Goal: Communication & Community: Answer question/provide support

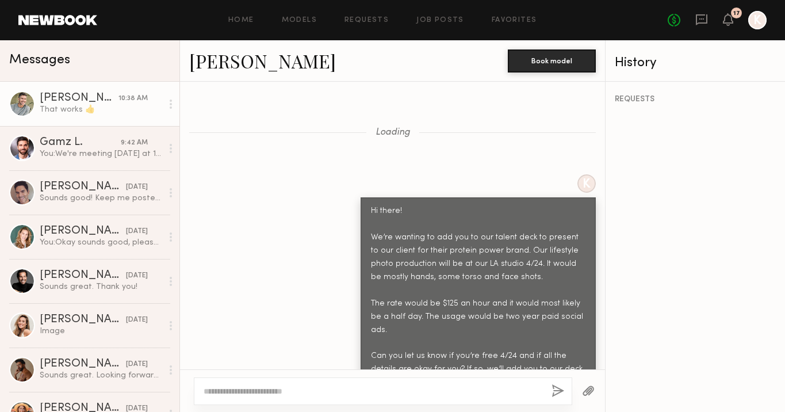
scroll to position [2756, 0]
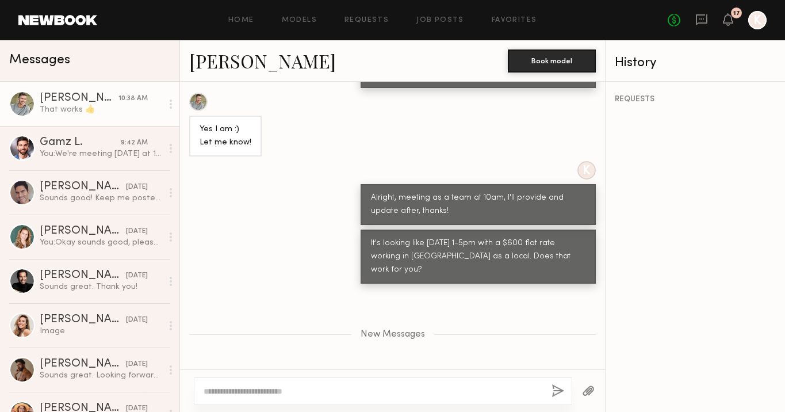
click at [116, 136] on link "Gamz L. 9:42 AM You: We're meeting today at 10am as a team and we'll let you kn…" at bounding box center [89, 148] width 179 height 44
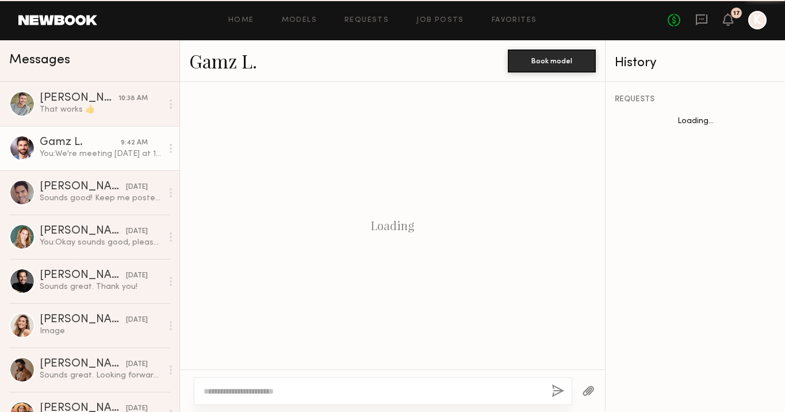
scroll to position [913, 0]
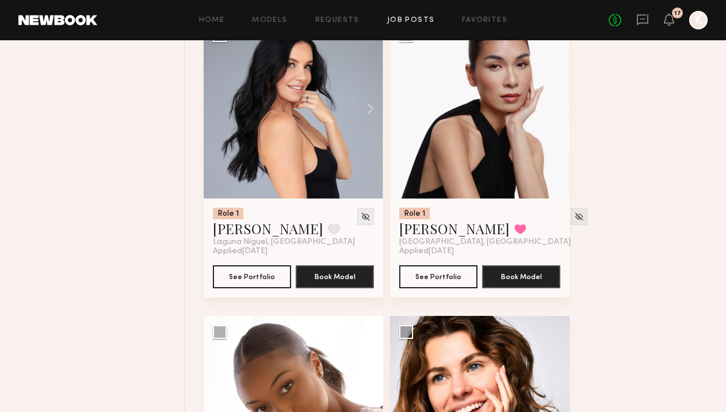
scroll to position [2305, 0]
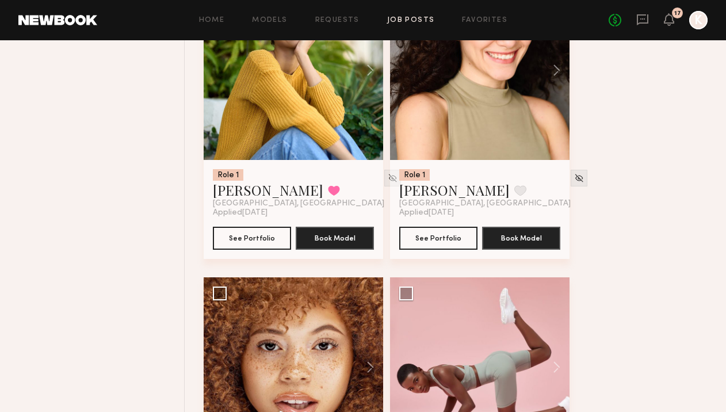
click at [392, 20] on link "Job Posts" at bounding box center [411, 20] width 48 height 7
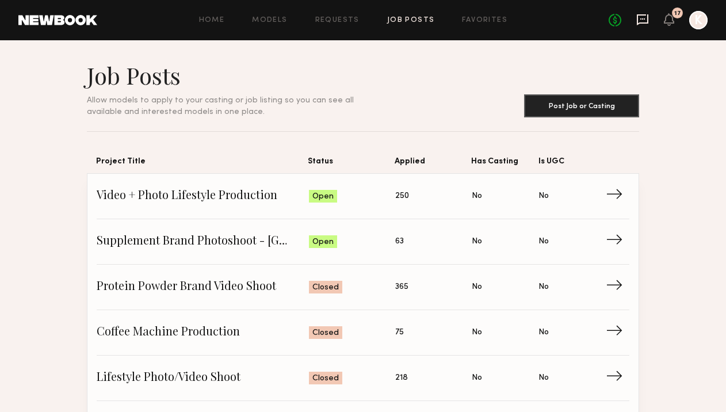
click at [642, 20] on icon at bounding box center [642, 19] width 13 height 13
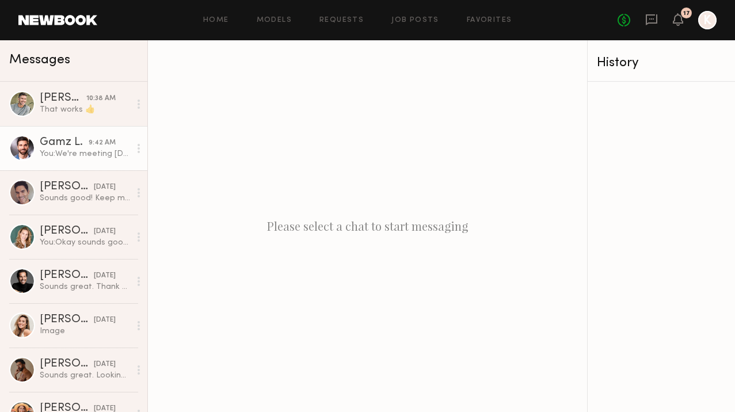
click at [89, 141] on div "9:42 AM" at bounding box center [102, 142] width 27 height 11
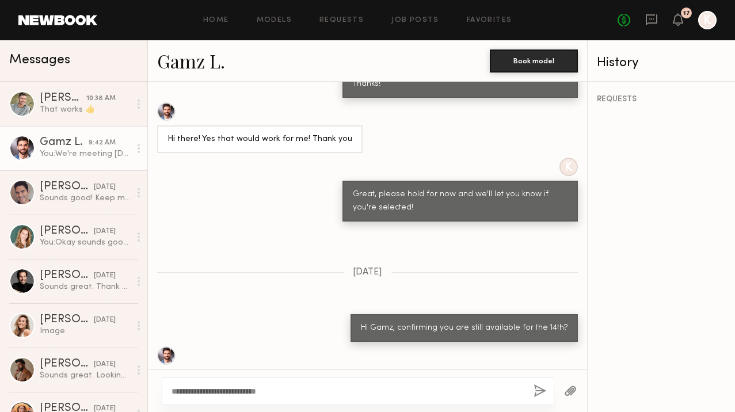
scroll to position [997, 0]
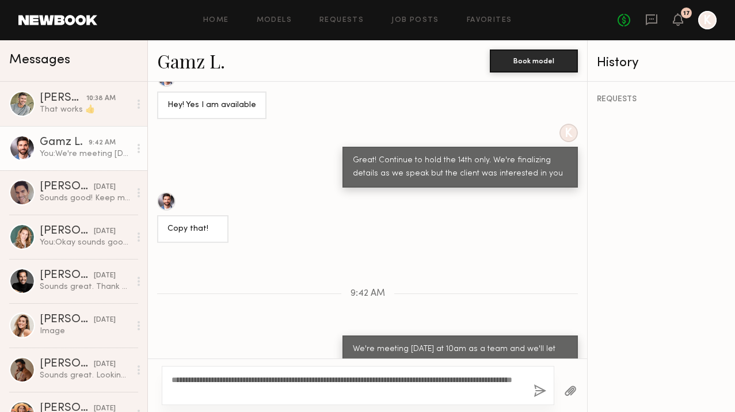
type textarea "**********"
click at [541, 389] on button "button" at bounding box center [539, 391] width 13 height 14
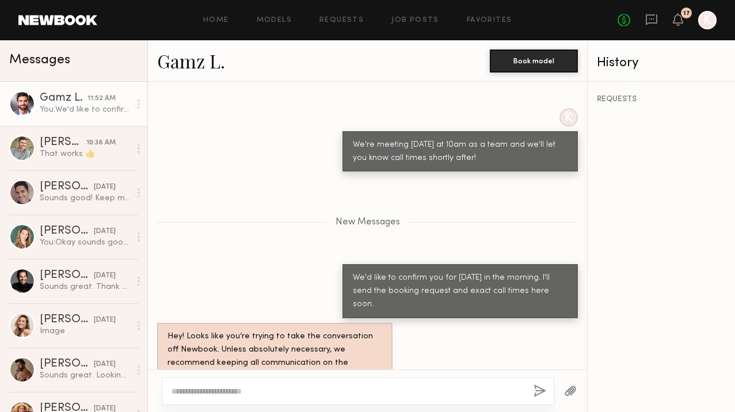
scroll to position [1257, 0]
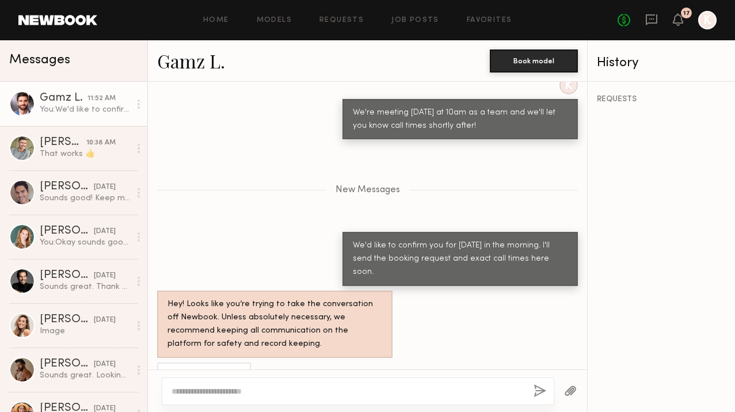
click at [242, 392] on textarea at bounding box center [347, 391] width 353 height 12
type textarea "**********"
click at [534, 388] on button "button" at bounding box center [539, 391] width 13 height 14
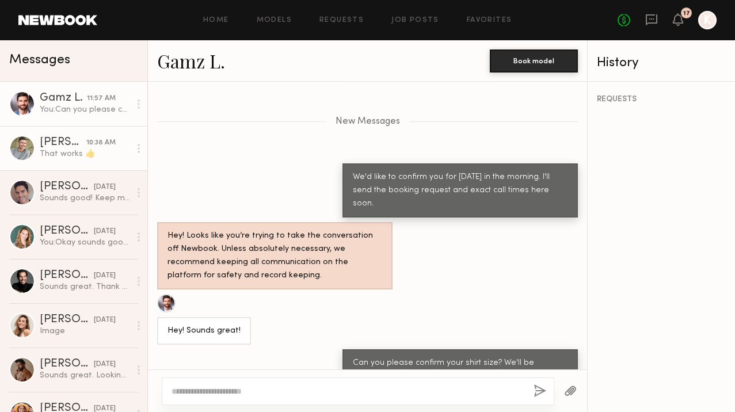
click at [60, 144] on div "Hartley h." at bounding box center [63, 143] width 47 height 12
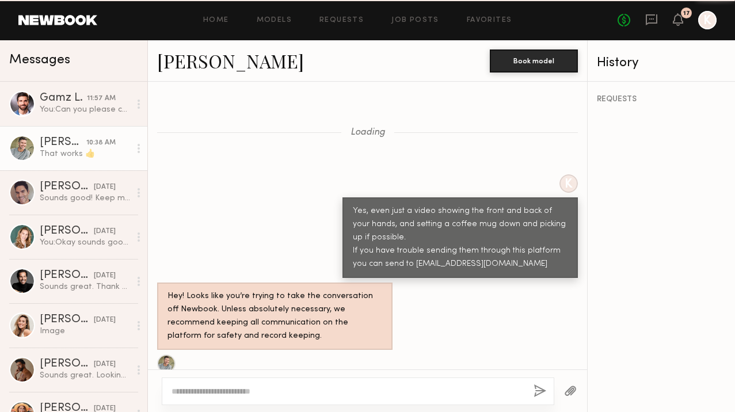
scroll to position [1093, 0]
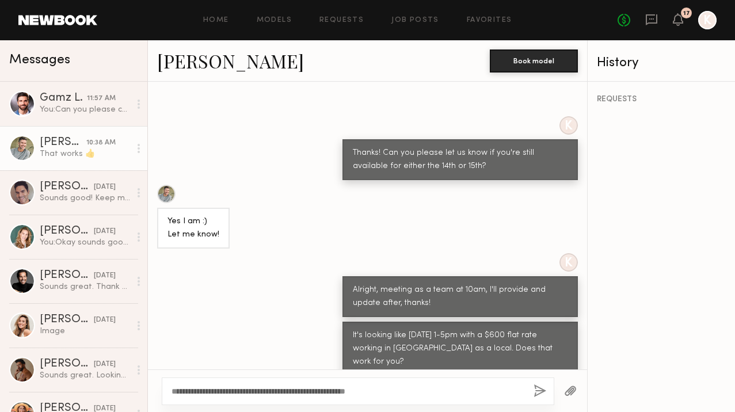
type textarea "**********"
click at [533, 391] on button "button" at bounding box center [539, 391] width 13 height 14
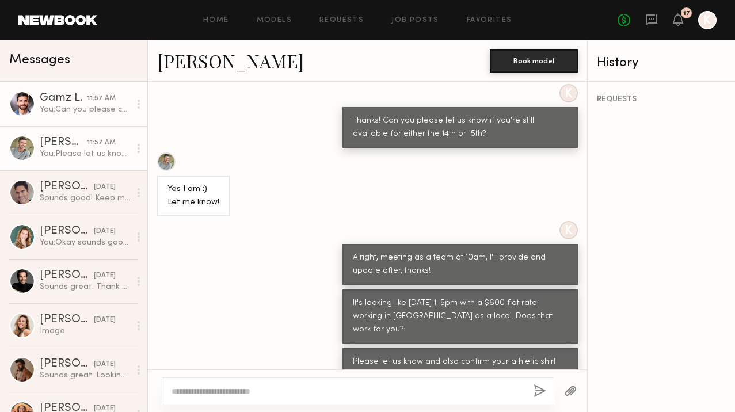
click at [76, 102] on div "Gamz L." at bounding box center [63, 99] width 47 height 12
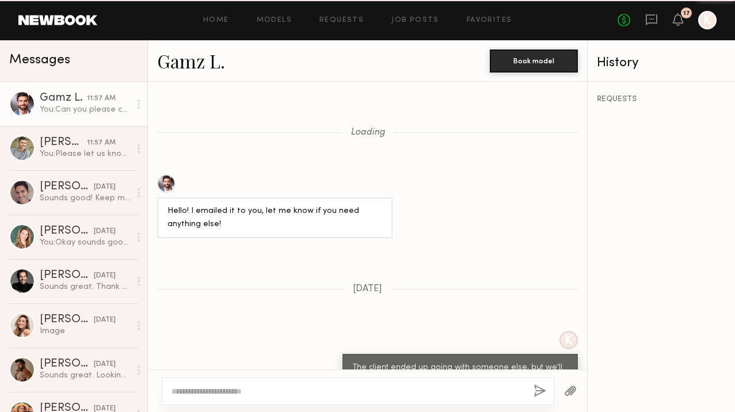
scroll to position [1238, 0]
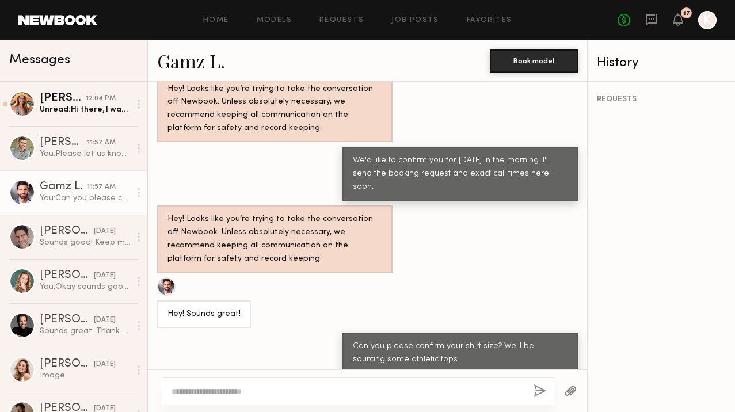
scroll to position [676, 0]
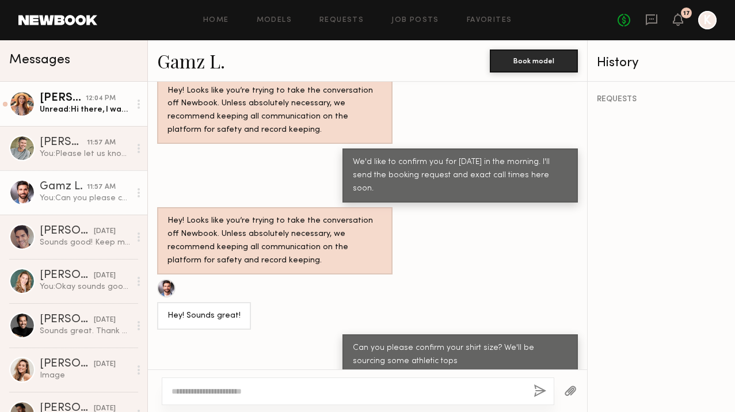
click at [69, 89] on link "[PERSON_NAME] 12:04 PM Unread: Hi there, I was wondering if you know when the c…" at bounding box center [73, 104] width 147 height 44
click at [66, 105] on div "Unread: Hi there, I was wondering if you know when the client might be selectin…" at bounding box center [85, 109] width 90 height 11
click at [34, 108] on div at bounding box center [22, 104] width 26 height 26
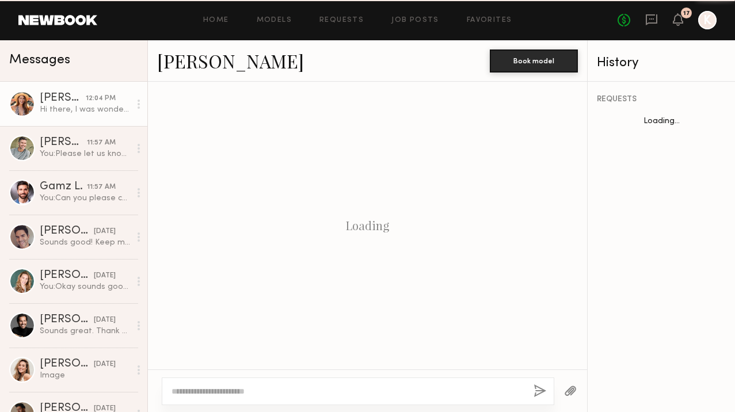
scroll to position [864, 0]
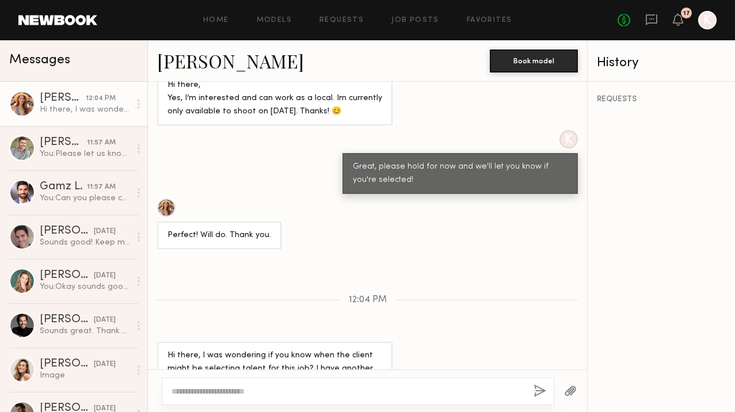
click at [261, 383] on div at bounding box center [358, 391] width 392 height 28
click at [248, 385] on textarea at bounding box center [347, 391] width 353 height 12
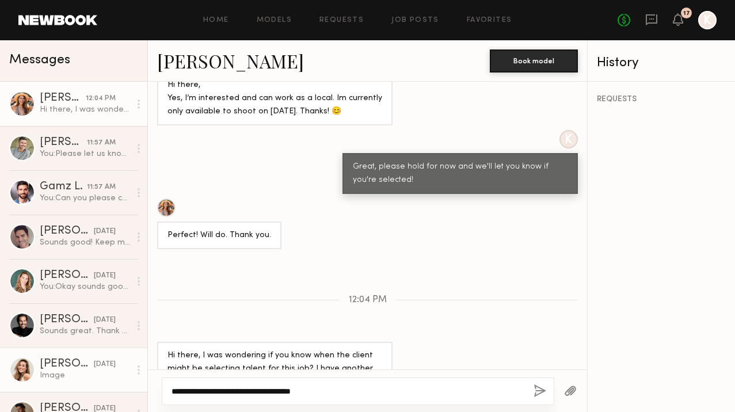
drag, startPoint x: 326, startPoint y: 393, endPoint x: 8, endPoint y: 384, distance: 317.6
click at [8, 384] on div "Messages Deena T. 12:04 PM Hi there, I was wondering if you know when the clien…" at bounding box center [367, 226] width 735 height 372
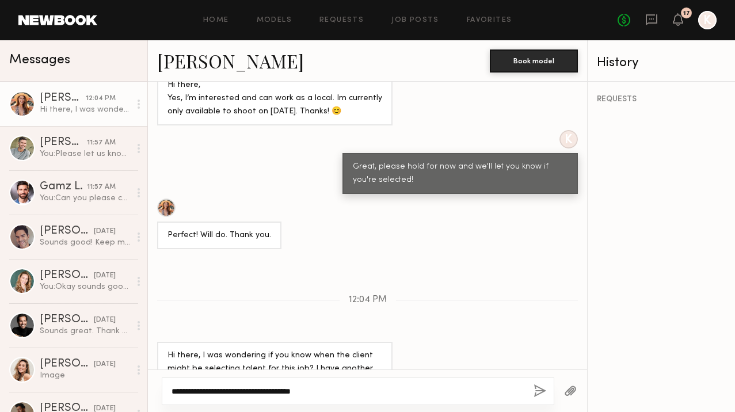
type textarea "**********"
click at [540, 390] on button "button" at bounding box center [539, 391] width 13 height 14
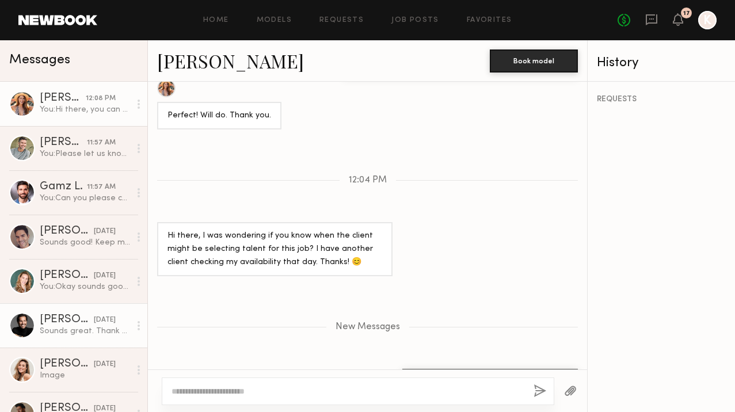
click at [63, 320] on div "Bobby V." at bounding box center [67, 320] width 54 height 12
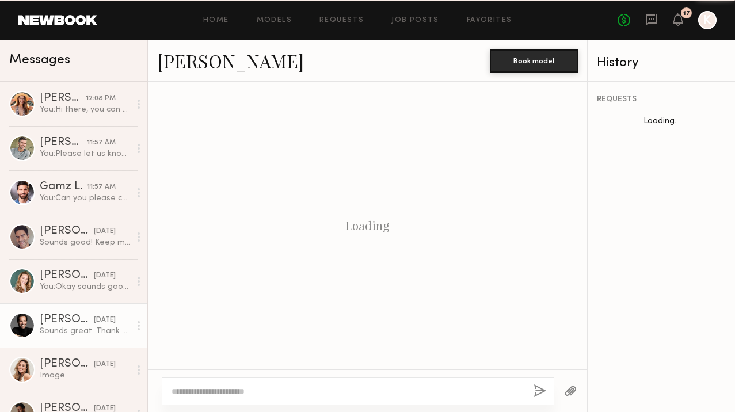
scroll to position [862, 0]
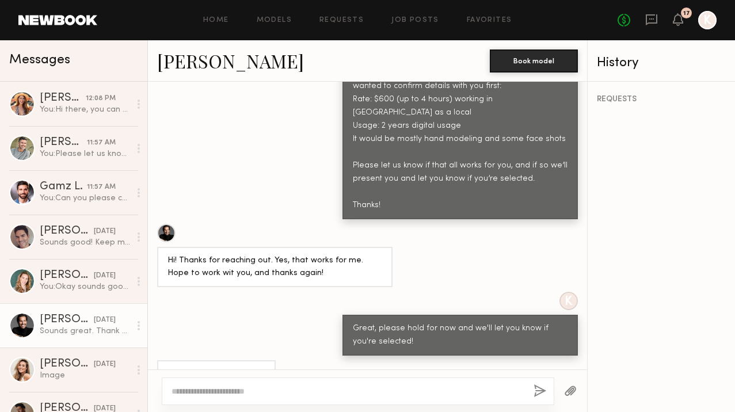
click at [232, 389] on textarea at bounding box center [347, 391] width 353 height 12
type textarea "**********"
click at [539, 389] on button "button" at bounding box center [539, 391] width 13 height 14
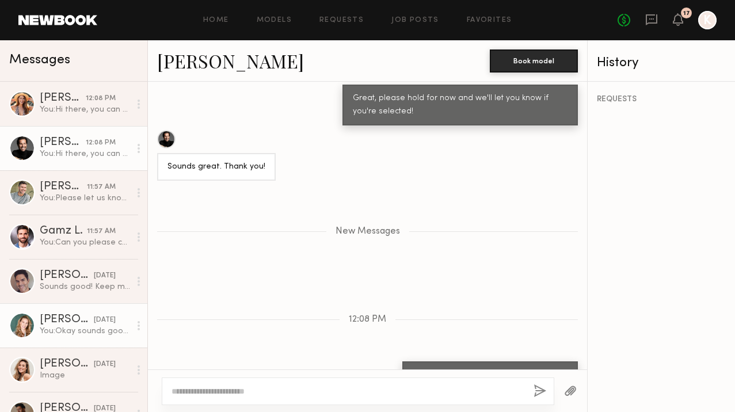
click at [94, 322] on div "08/07/2025" at bounding box center [105, 320] width 22 height 11
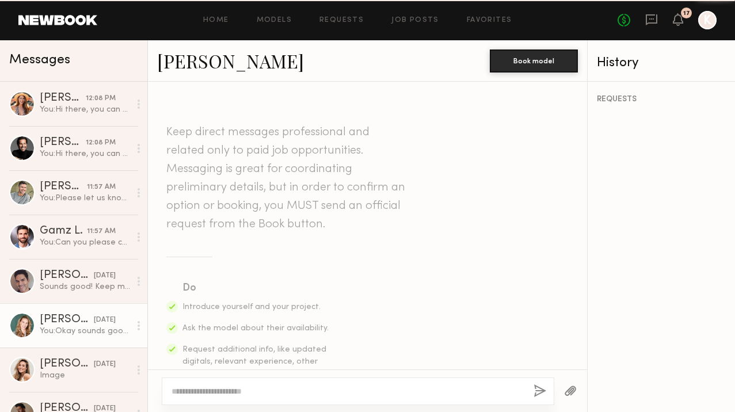
scroll to position [767, 0]
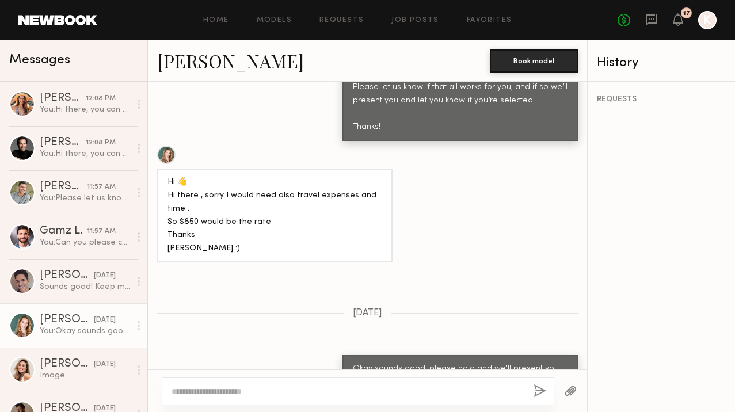
click at [212, 383] on div at bounding box center [358, 391] width 392 height 28
click at [292, 390] on textarea at bounding box center [347, 391] width 353 height 12
paste textarea "**********"
type textarea "**********"
click at [538, 388] on button "button" at bounding box center [539, 391] width 13 height 14
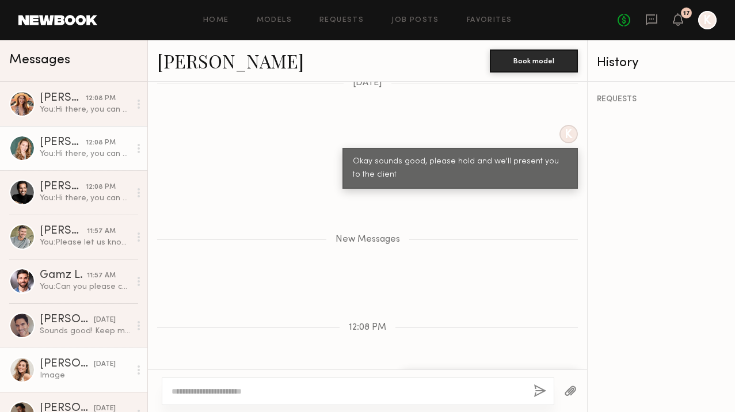
scroll to position [12, 0]
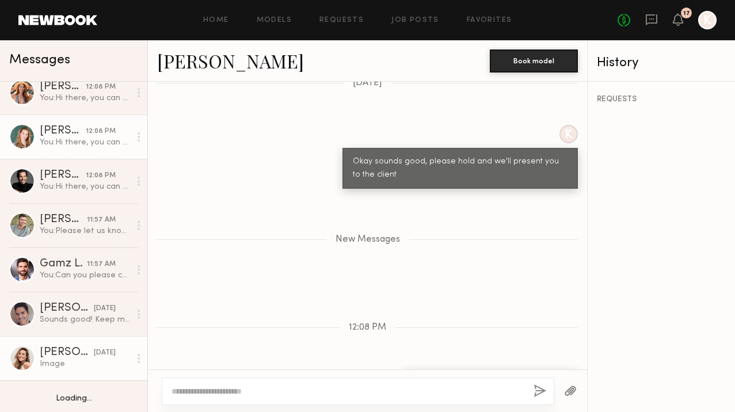
click at [73, 347] on div "Yulia A. 08/06/2025" at bounding box center [85, 353] width 90 height 12
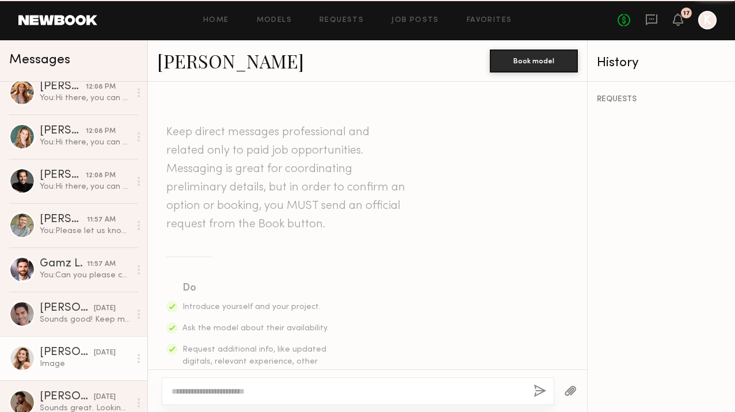
scroll to position [834, 0]
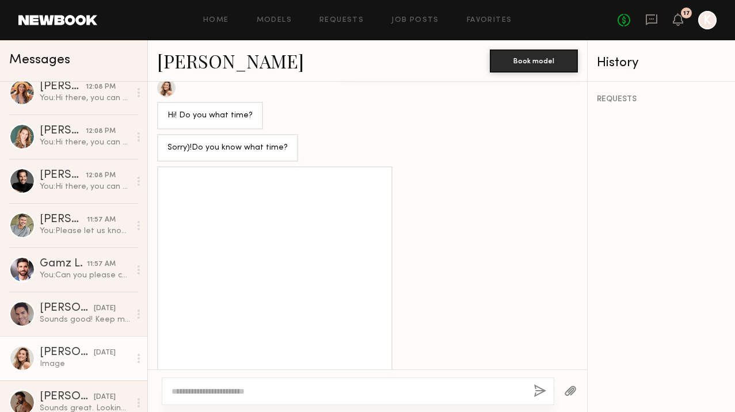
click at [225, 397] on div at bounding box center [358, 391] width 392 height 28
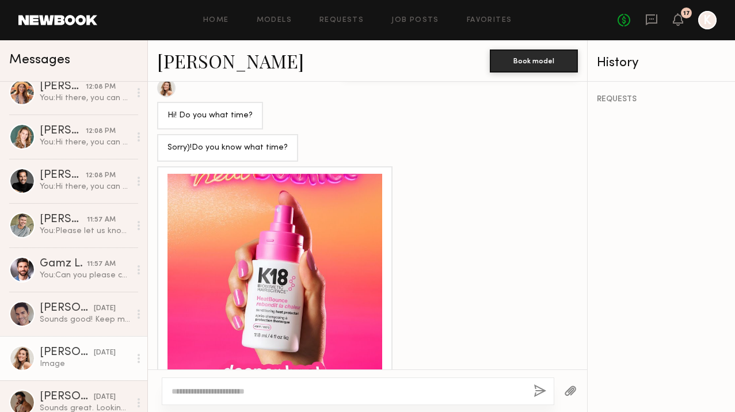
click at [225, 388] on textarea at bounding box center [347, 391] width 353 height 12
paste textarea "**********"
type textarea "**********"
click at [537, 389] on button "button" at bounding box center [539, 391] width 13 height 14
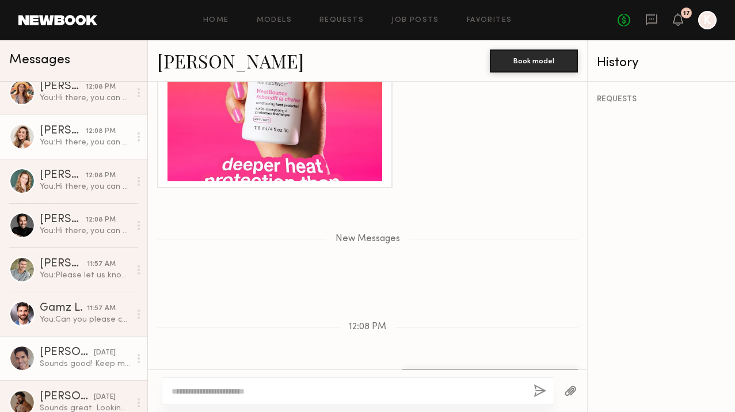
scroll to position [78, 0]
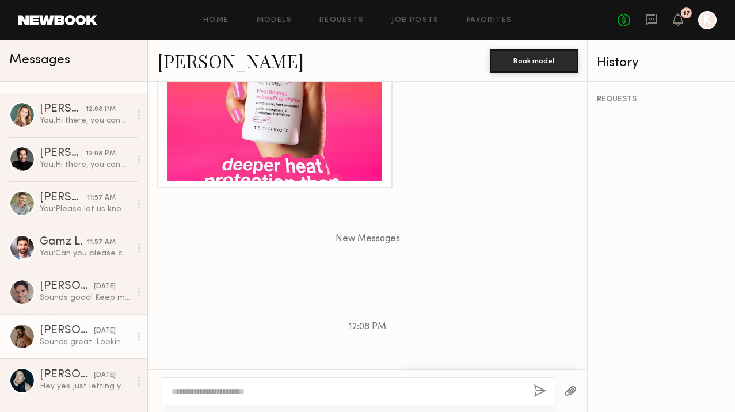
click at [68, 328] on div "Uros M." at bounding box center [67, 331] width 54 height 12
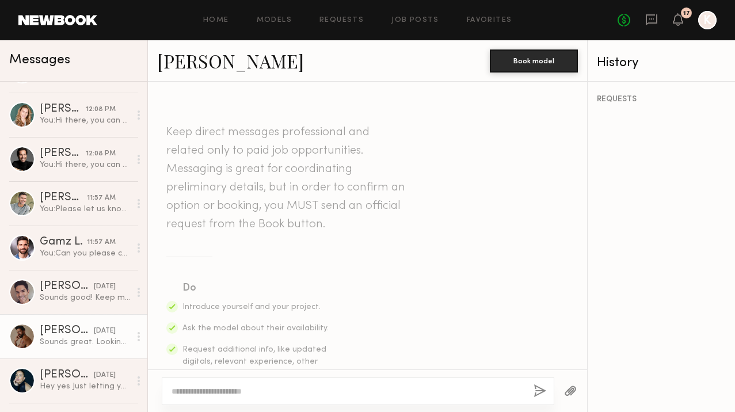
scroll to position [788, 0]
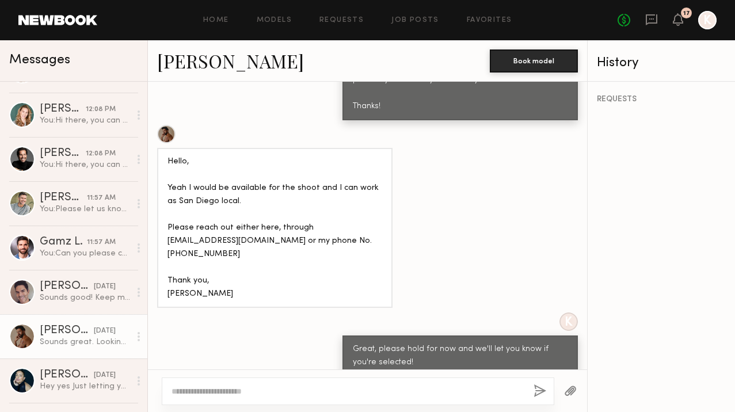
click at [201, 389] on textarea at bounding box center [347, 391] width 353 height 12
type textarea "**********"
click at [540, 383] on div "**********" at bounding box center [358, 391] width 392 height 28
click at [539, 391] on button "button" at bounding box center [539, 391] width 13 height 14
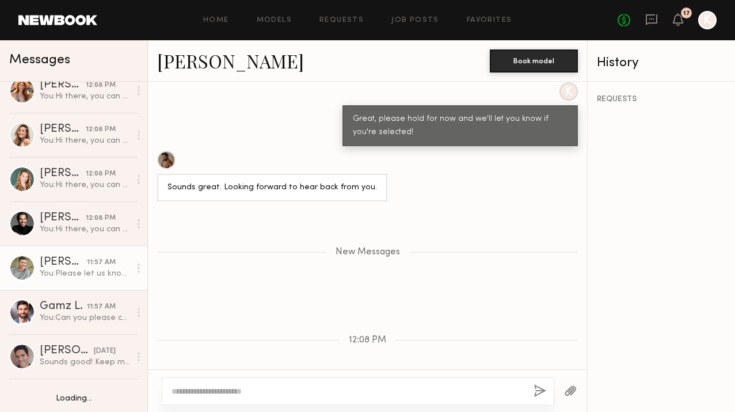
scroll to position [126, 0]
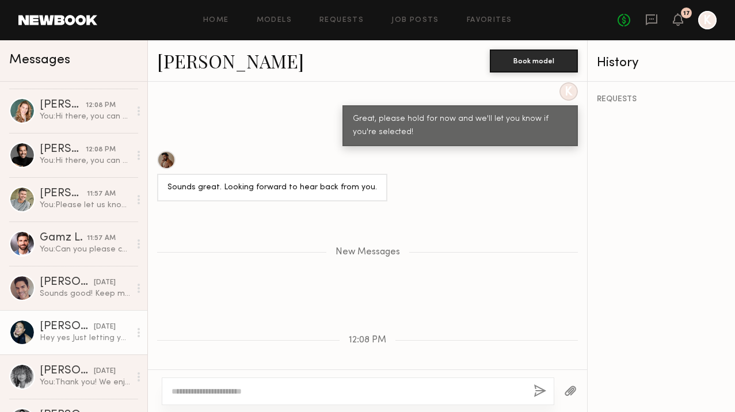
click at [60, 332] on div "Hey yes Just letting you know I’m entering 9th month of pregnancy and doing rea…" at bounding box center [85, 337] width 90 height 11
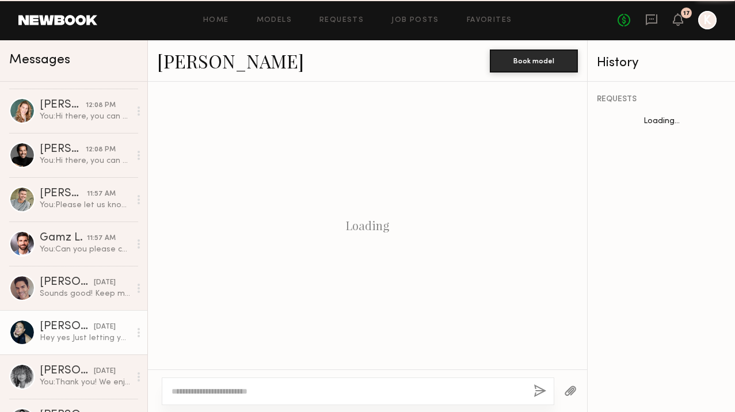
scroll to position [1229, 0]
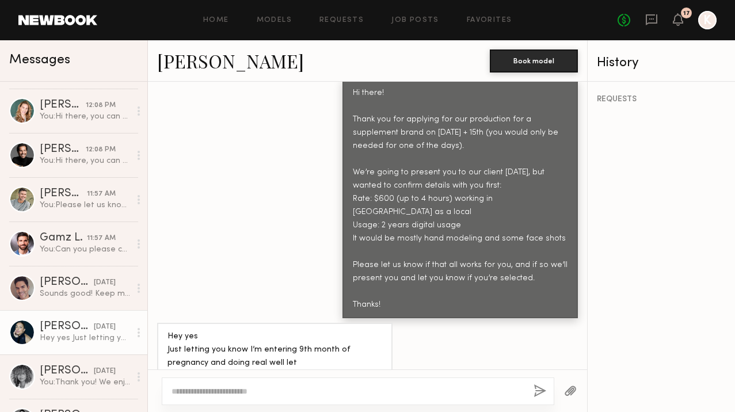
click at [236, 391] on textarea at bounding box center [347, 391] width 353 height 12
type textarea "**********"
click at [542, 387] on button "button" at bounding box center [539, 391] width 13 height 14
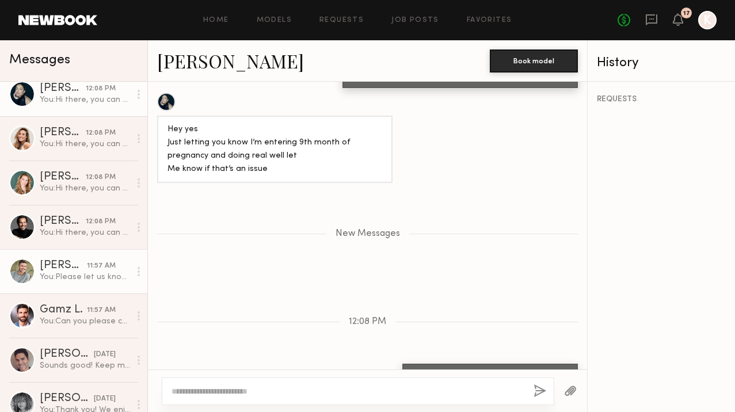
scroll to position [125, 0]
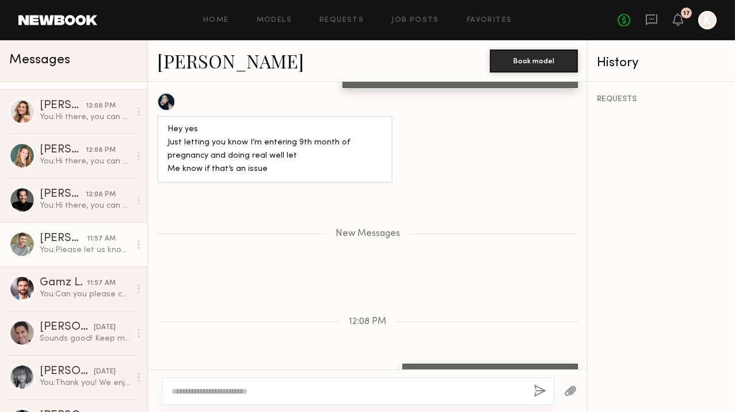
click at [58, 255] on div "You: Please let us know and also confirm your athletic shirt size" at bounding box center [85, 249] width 90 height 11
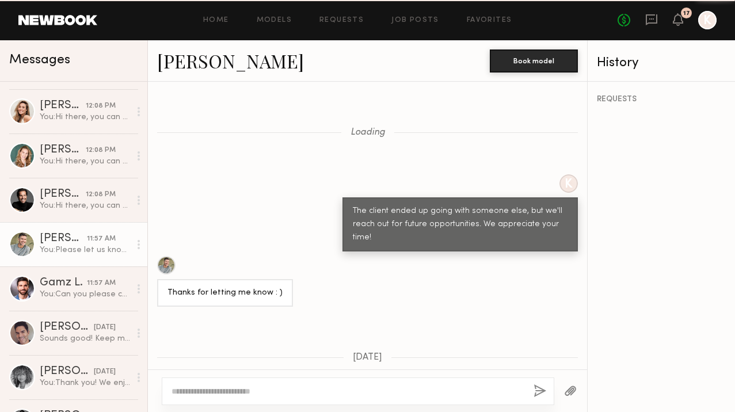
scroll to position [781, 0]
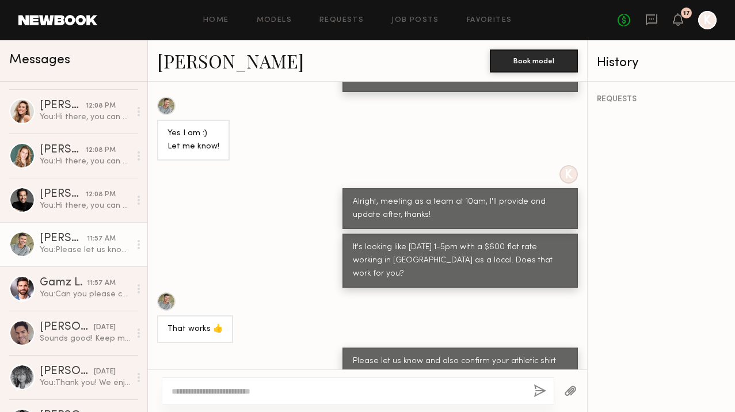
click at [248, 400] on div at bounding box center [358, 391] width 392 height 28
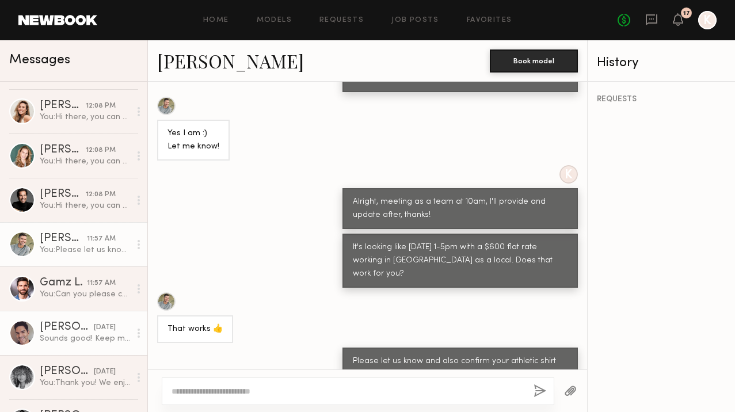
click at [94, 330] on div "08/07/2025" at bounding box center [105, 327] width 22 height 11
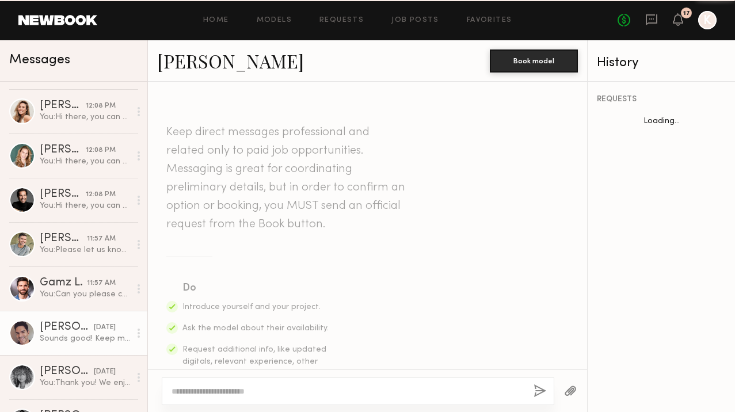
scroll to position [572, 0]
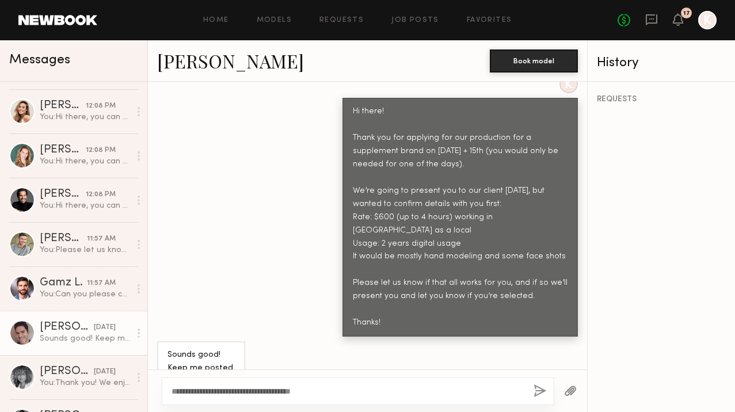
type textarea "**********"
click at [544, 385] on button "button" at bounding box center [539, 391] width 13 height 14
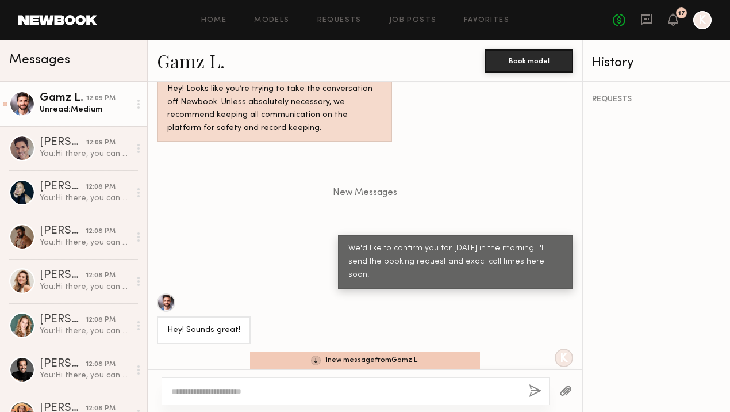
click at [73, 103] on div "Gamz L." at bounding box center [63, 99] width 47 height 12
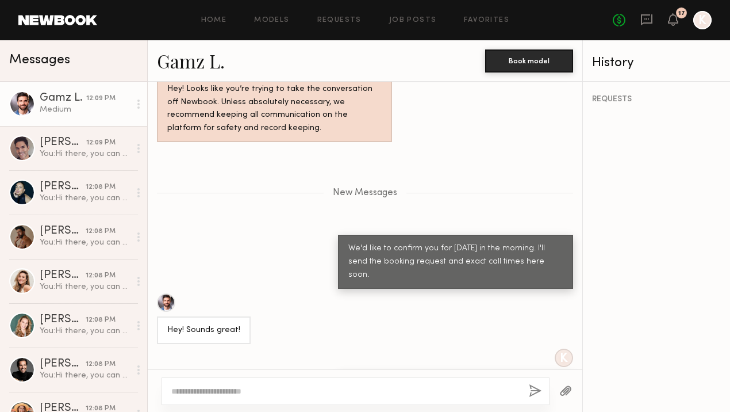
scroll to position [1225, 0]
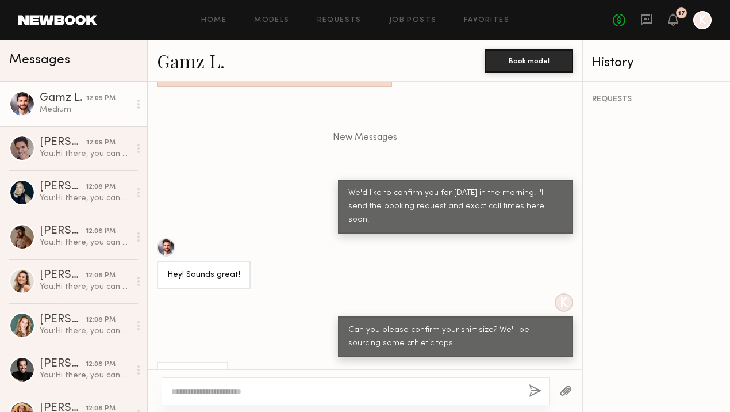
click at [185, 63] on link "Gamz L." at bounding box center [191, 60] width 68 height 25
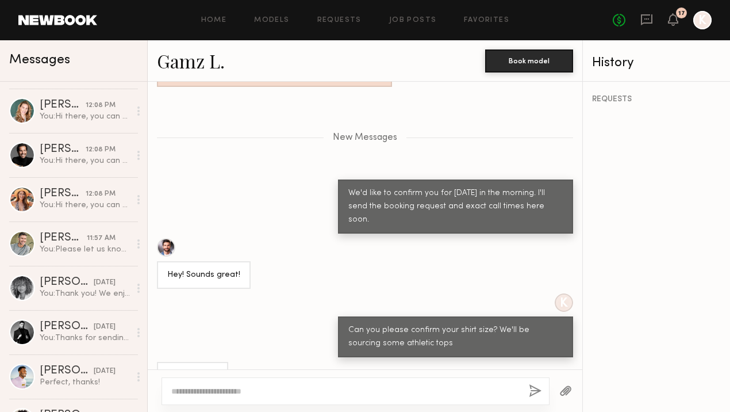
scroll to position [249, 0]
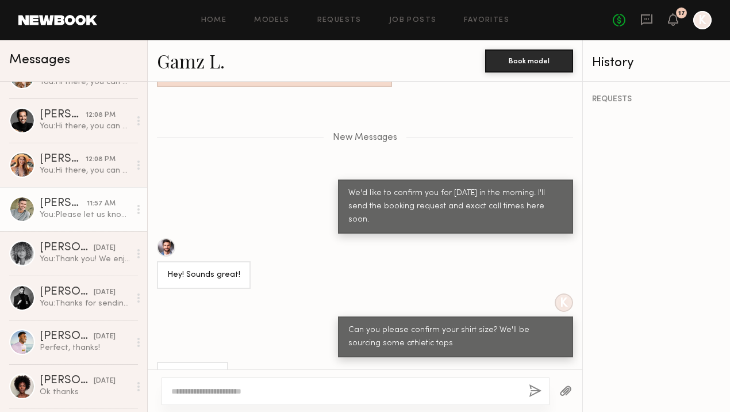
click at [62, 212] on div "You: Please let us know and also confirm your athletic shirt size" at bounding box center [85, 214] width 90 height 11
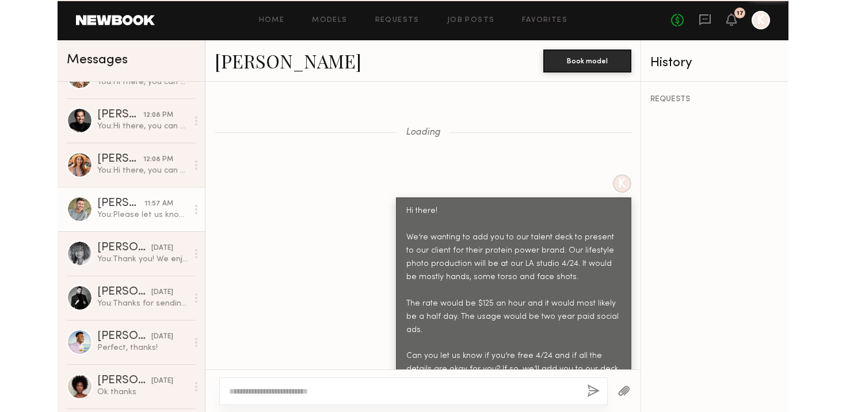
scroll to position [2723, 0]
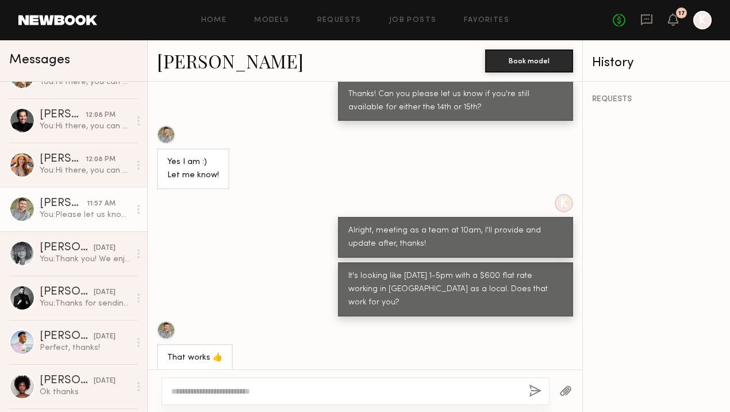
click at [206, 66] on link "Hartley h." at bounding box center [230, 60] width 147 height 25
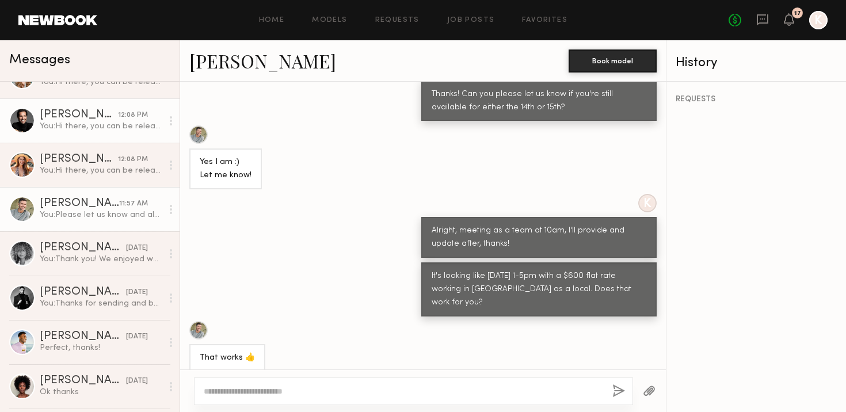
scroll to position [0, 0]
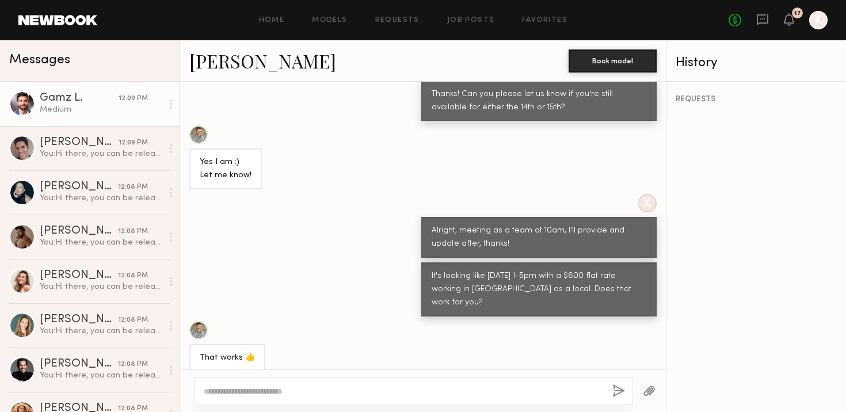
click at [95, 115] on link "Gamz L. 12:09 PM Medium" at bounding box center [89, 104] width 179 height 44
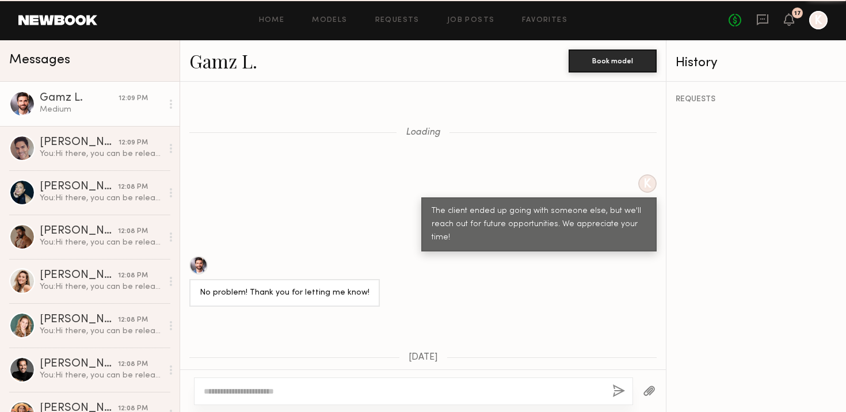
scroll to position [1137, 0]
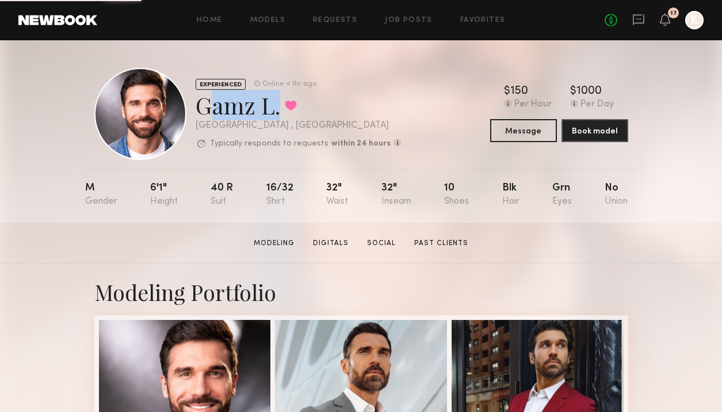
drag, startPoint x: 201, startPoint y: 104, endPoint x: 273, endPoint y: 102, distance: 72.5
click at [274, 104] on div "Gamz L. Favorited" at bounding box center [299, 105] width 206 height 30
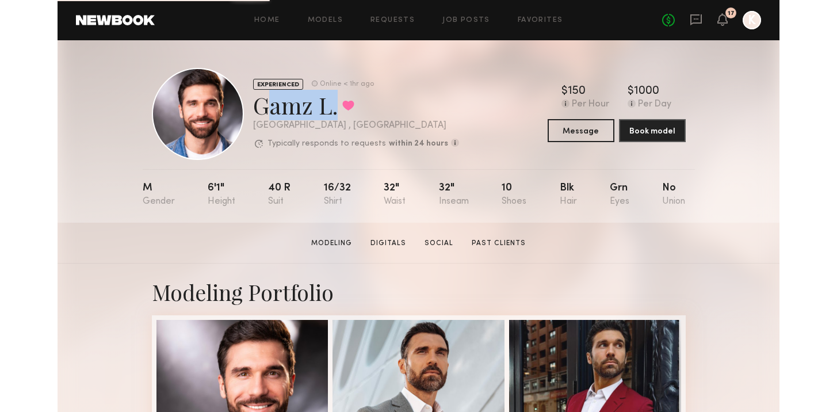
scroll to position [183, 0]
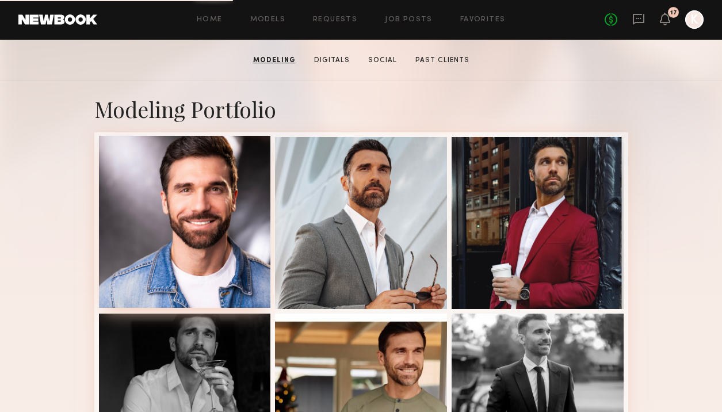
click at [228, 163] on div at bounding box center [185, 222] width 172 height 172
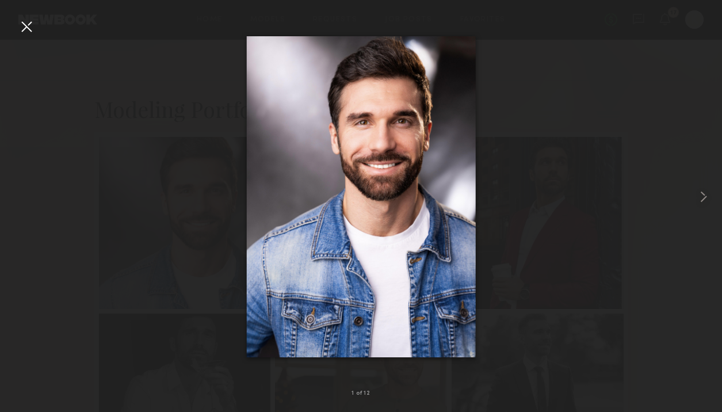
click at [21, 16] on nb-gallery-light "1 of 12" at bounding box center [361, 206] width 722 height 412
click at [24, 22] on div at bounding box center [26, 26] width 18 height 18
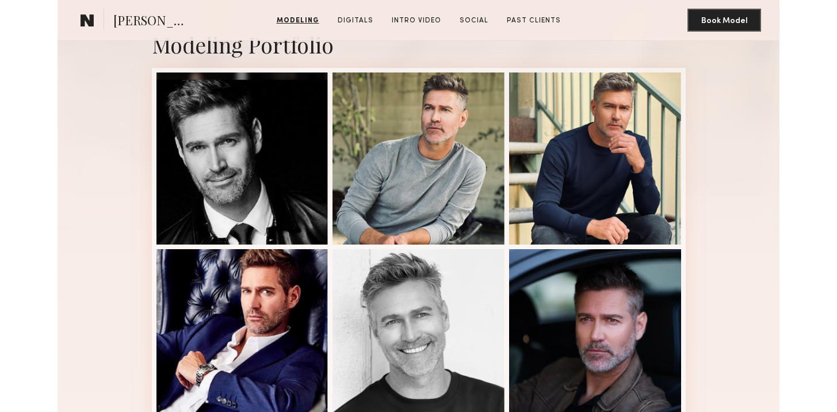
scroll to position [194, 0]
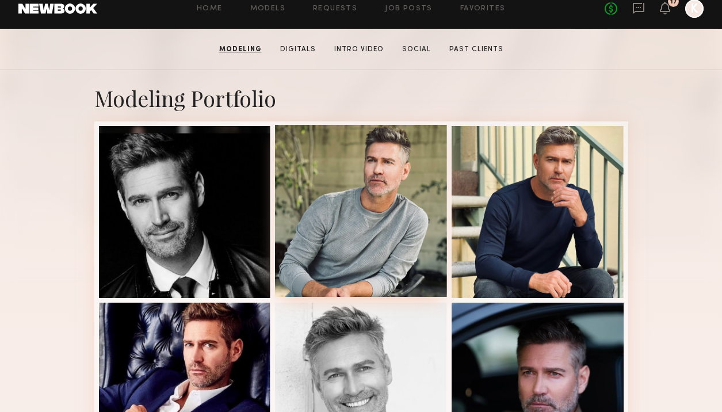
click at [413, 205] on div at bounding box center [361, 211] width 172 height 172
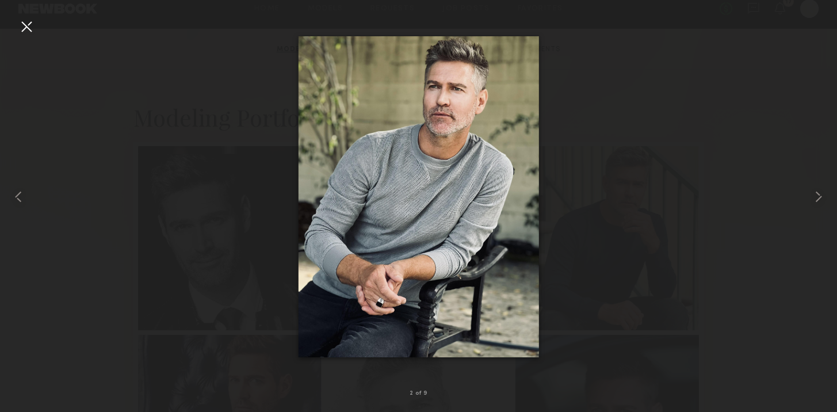
click at [20, 21] on div at bounding box center [26, 26] width 18 height 18
